Goal: Transaction & Acquisition: Purchase product/service

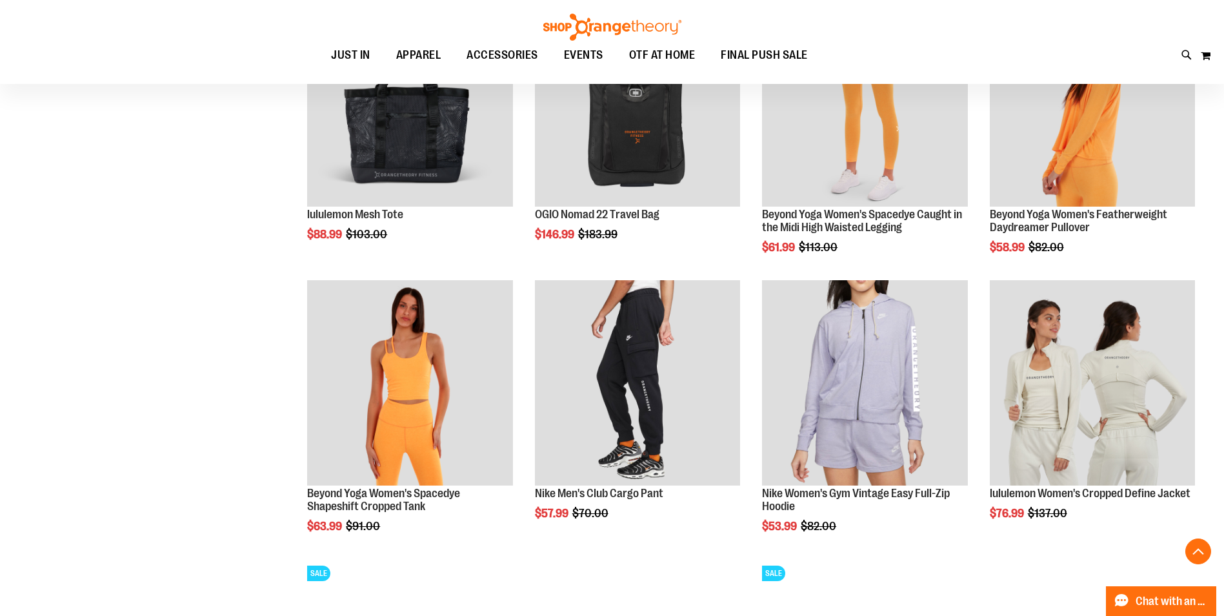
scroll to position [1280, 0]
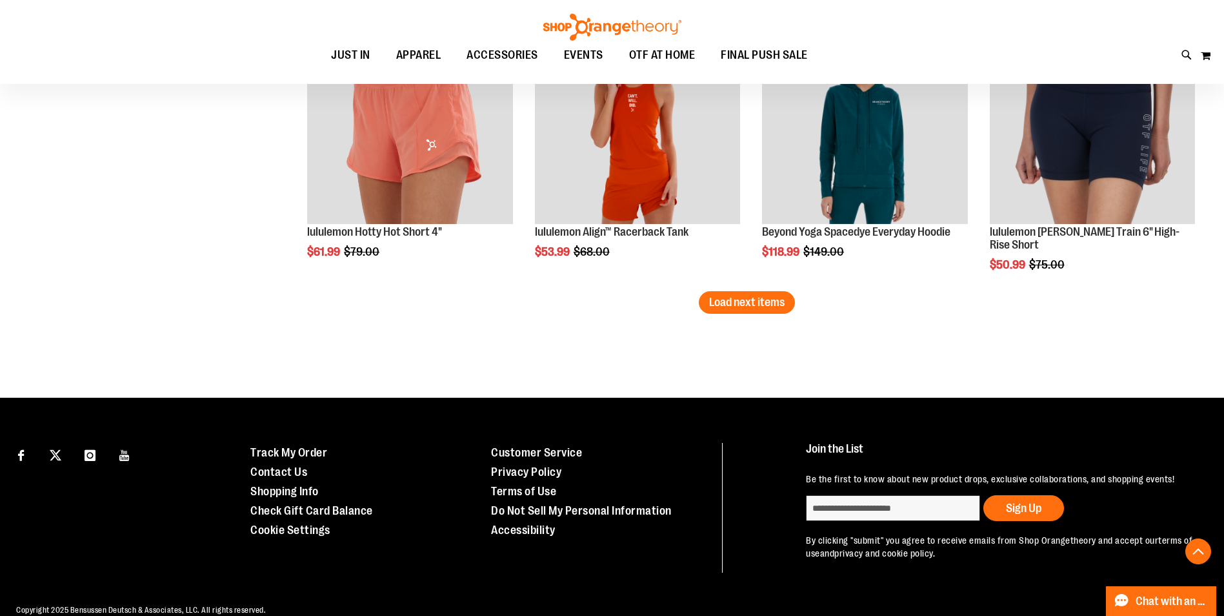
scroll to position [2506, 0]
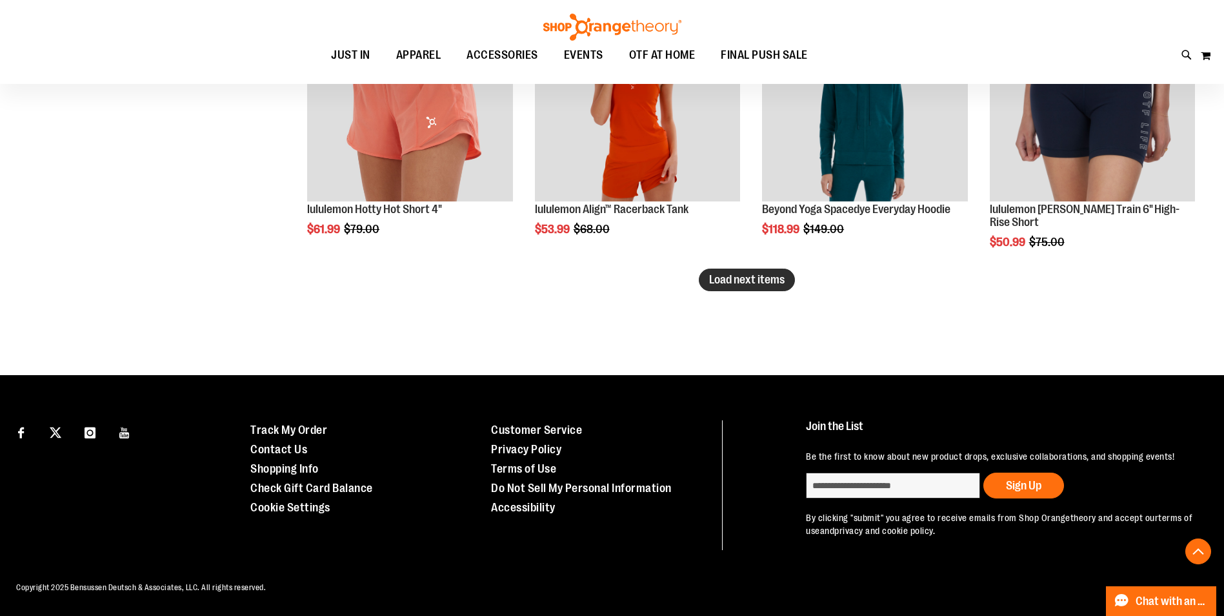
click at [718, 269] on button "Load next items" at bounding box center [747, 280] width 96 height 23
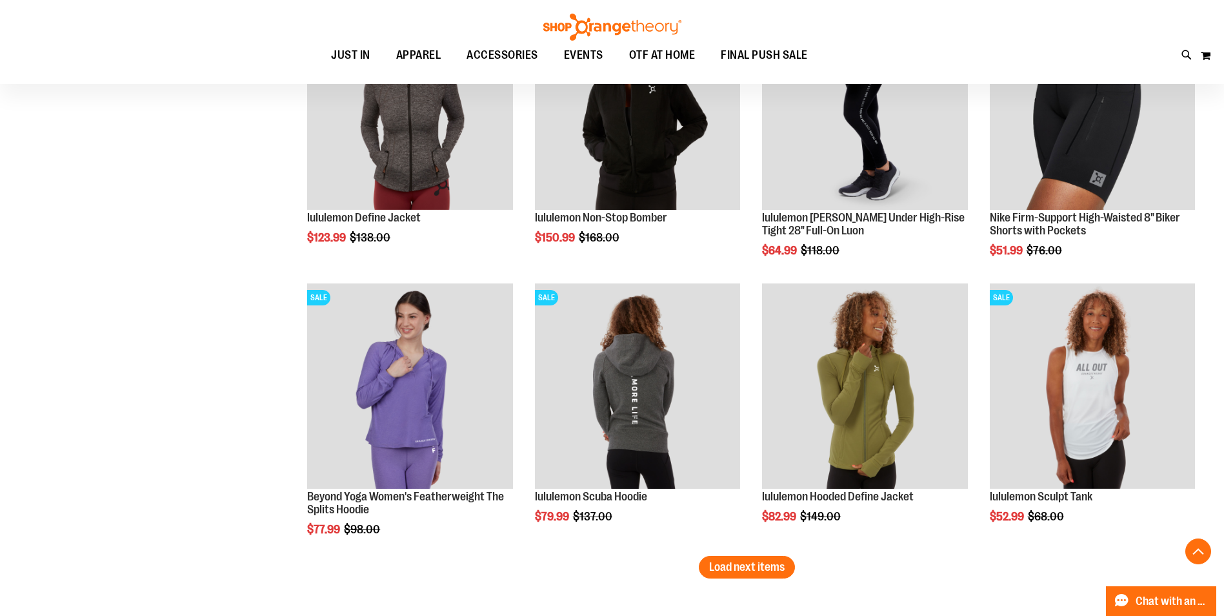
scroll to position [3087, 0]
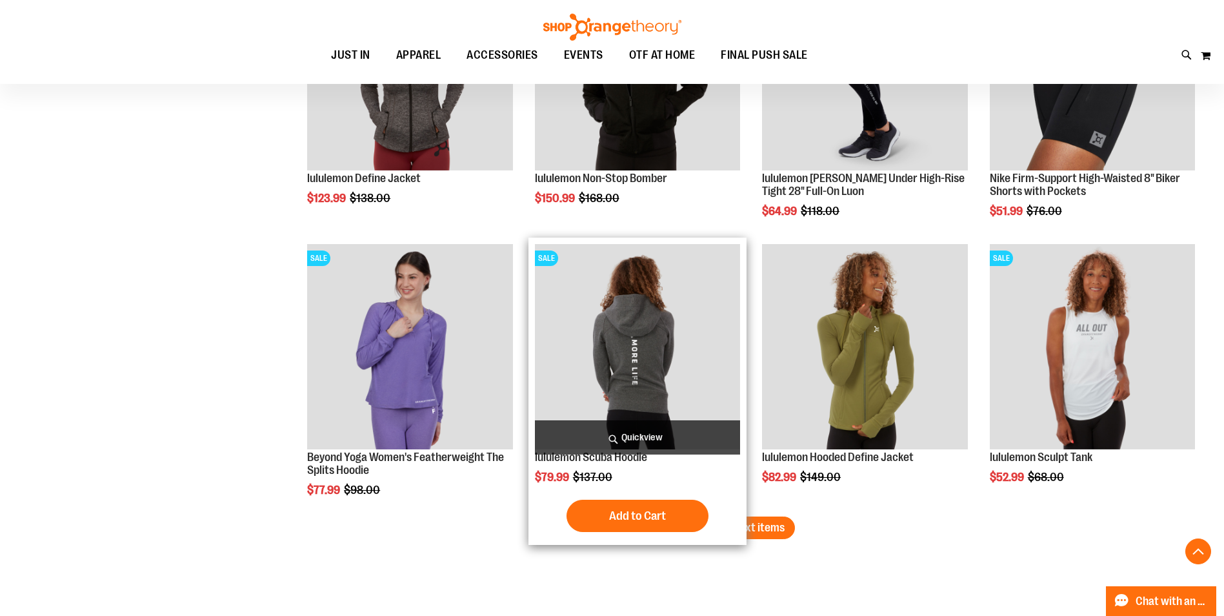
click at [736, 532] on div "Add to Cart In stock" at bounding box center [637, 516] width 205 height 32
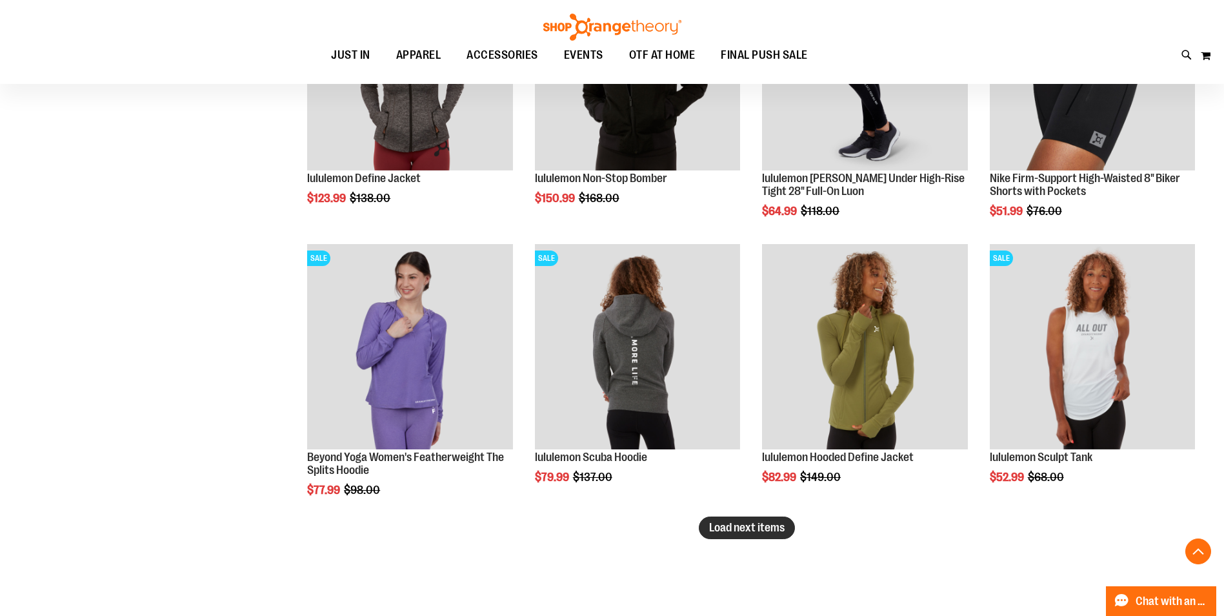
click at [767, 530] on span "Load next items" at bounding box center [747, 527] width 76 height 13
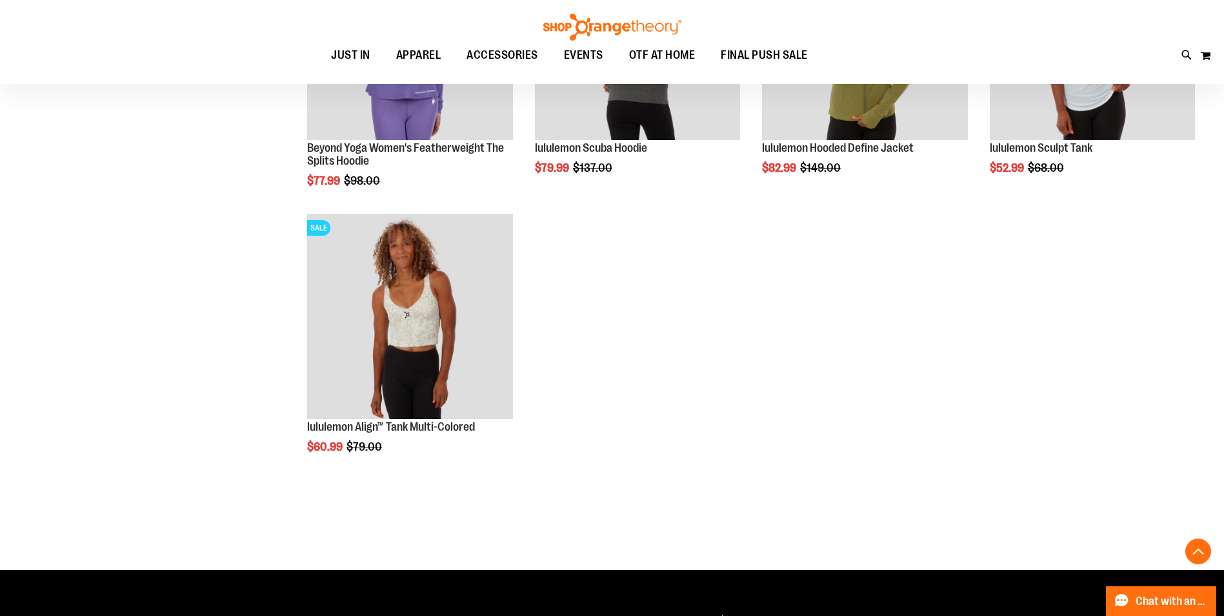
scroll to position [3410, 0]
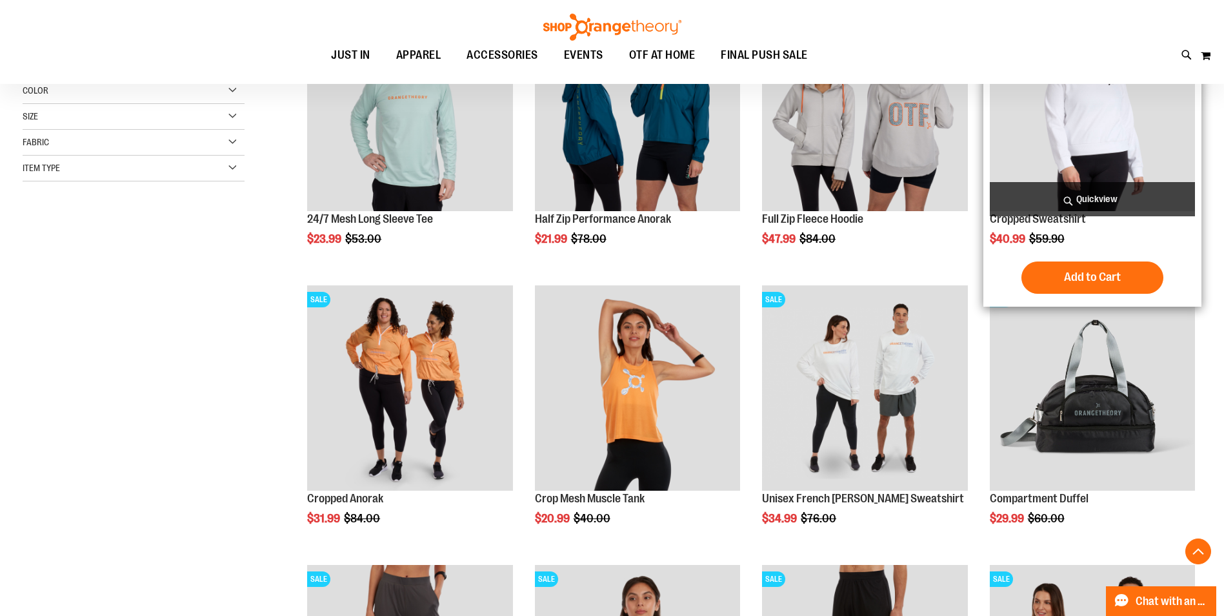
scroll to position [322, 0]
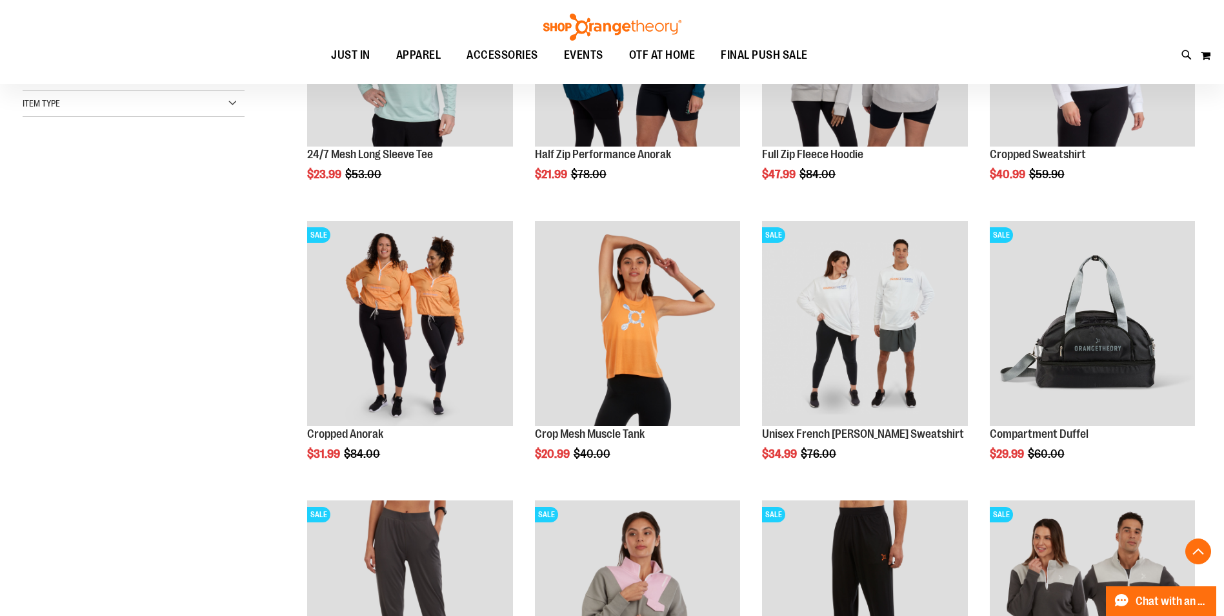
drag, startPoint x: 1118, startPoint y: 138, endPoint x: 197, endPoint y: 435, distance: 967.7
click at [197, 435] on div "**********" at bounding box center [612, 365] width 1179 height 969
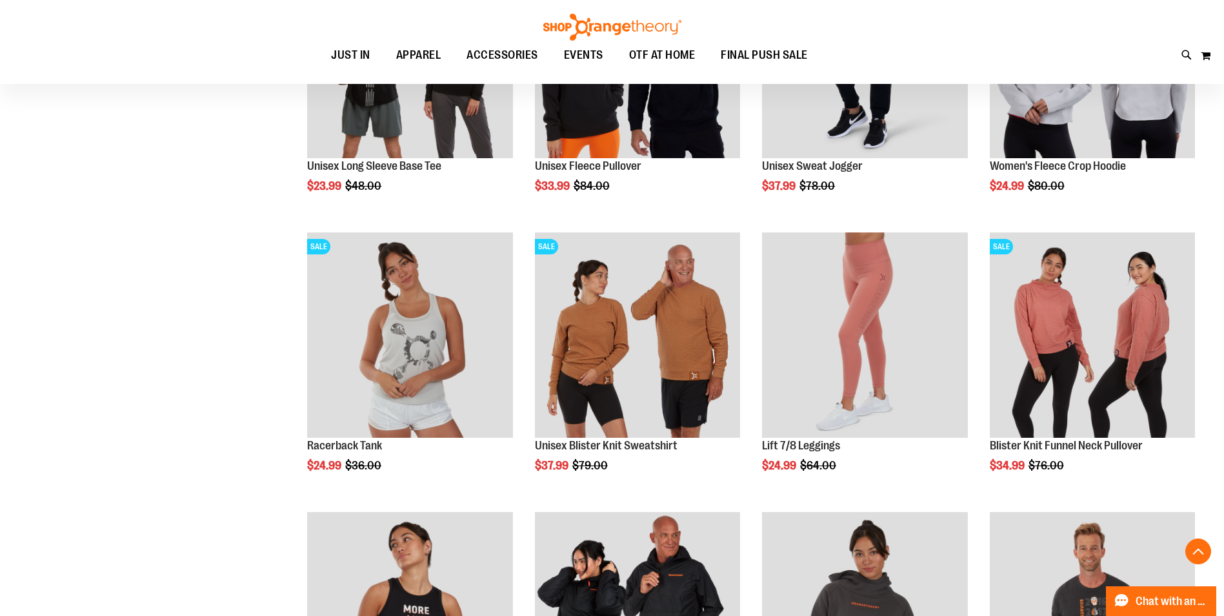
scroll to position [1217, 0]
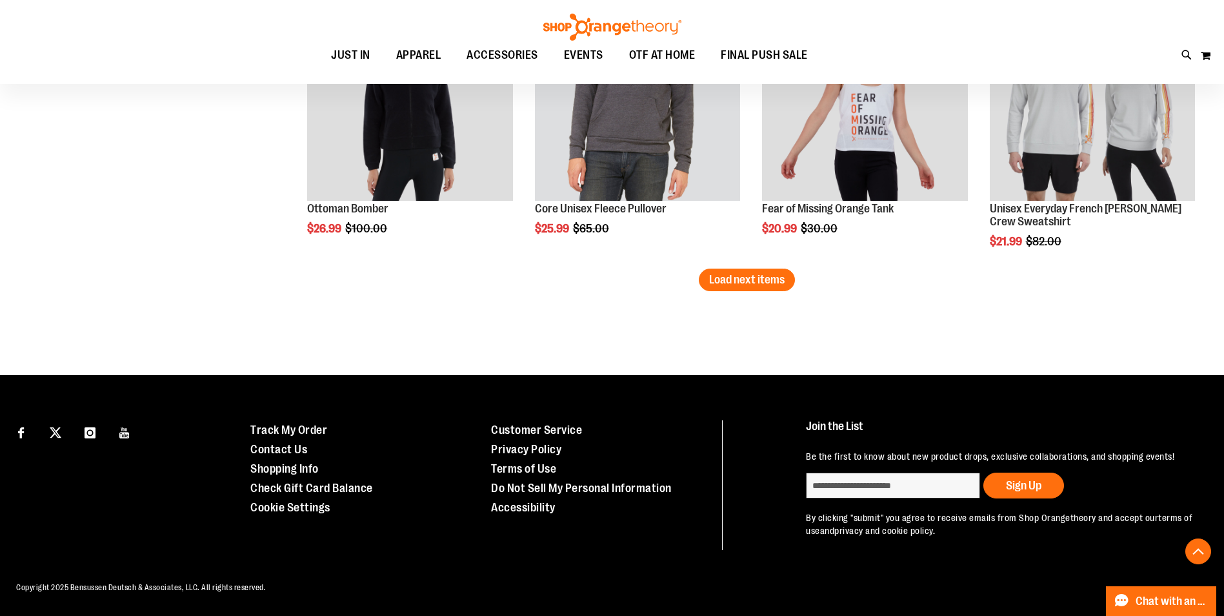
scroll to position [2517, 0]
click at [750, 276] on button "Load next items" at bounding box center [747, 280] width 96 height 23
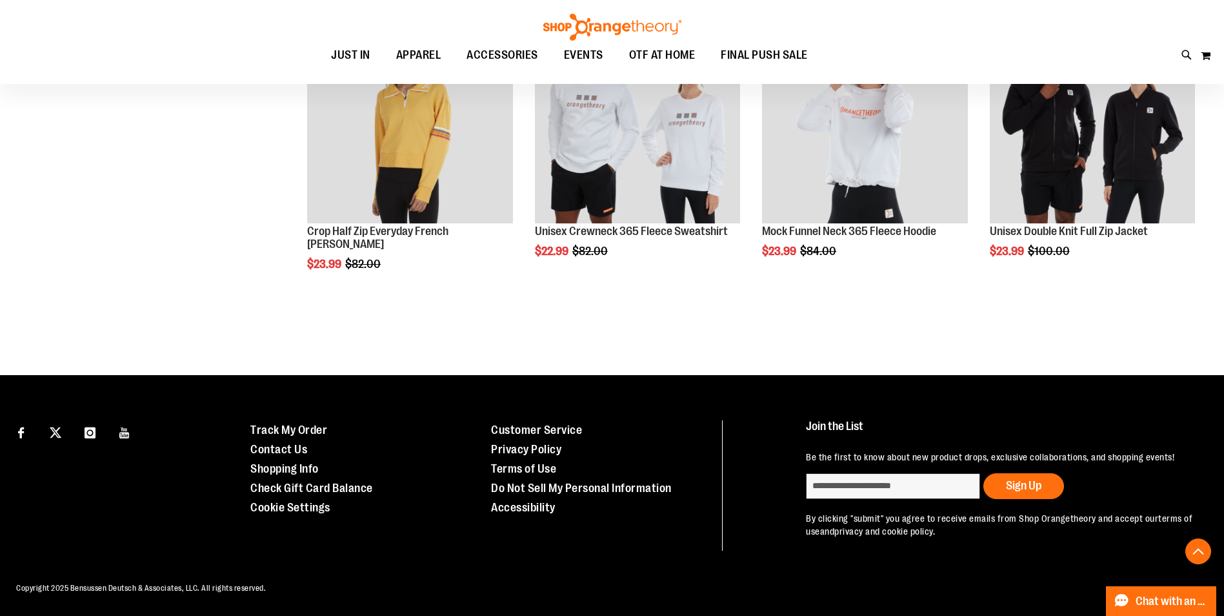
scroll to position [2774, 0]
